Goal: Transaction & Acquisition: Purchase product/service

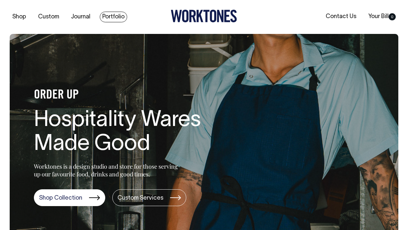
click at [111, 17] on link "Portfolio" at bounding box center [113, 17] width 27 height 11
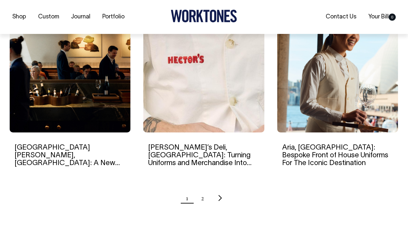
scroll to position [636, 0]
click at [206, 200] on ul "1 2" at bounding box center [204, 198] width 389 height 16
click at [202, 199] on link "2" at bounding box center [202, 198] width 3 height 16
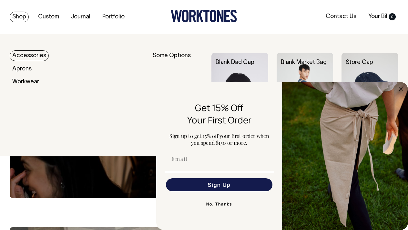
click at [21, 15] on link "Shop" at bounding box center [19, 17] width 19 height 11
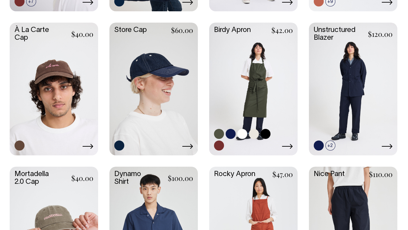
scroll to position [487, 0]
click at [248, 67] on link at bounding box center [253, 89] width 89 height 132
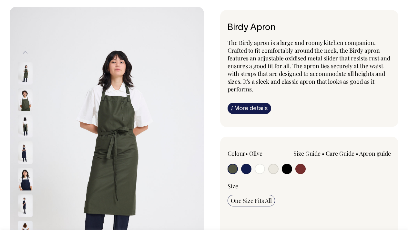
scroll to position [27, 0]
click at [27, 103] on img at bounding box center [25, 99] width 15 height 23
click at [24, 104] on img at bounding box center [25, 99] width 15 height 23
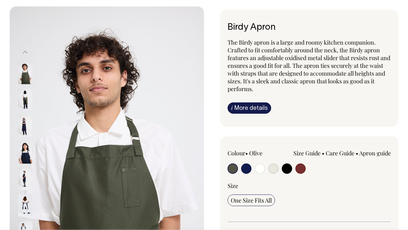
click at [249, 169] on input "radio" at bounding box center [246, 169] width 10 height 10
radio input "true"
select select "Dark Navy"
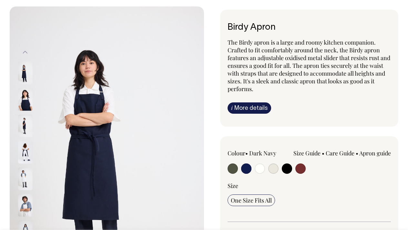
click at [258, 168] on input "radio" at bounding box center [260, 169] width 10 height 10
radio input "true"
select select "Off-White"
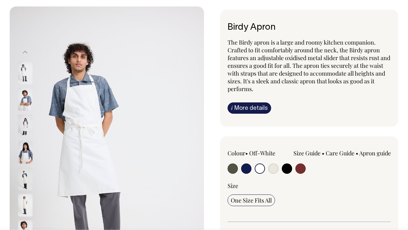
click at [270, 168] on input "radio" at bounding box center [274, 169] width 10 height 10
radio input "true"
select select "Natural"
